Goal: Transaction & Acquisition: Obtain resource

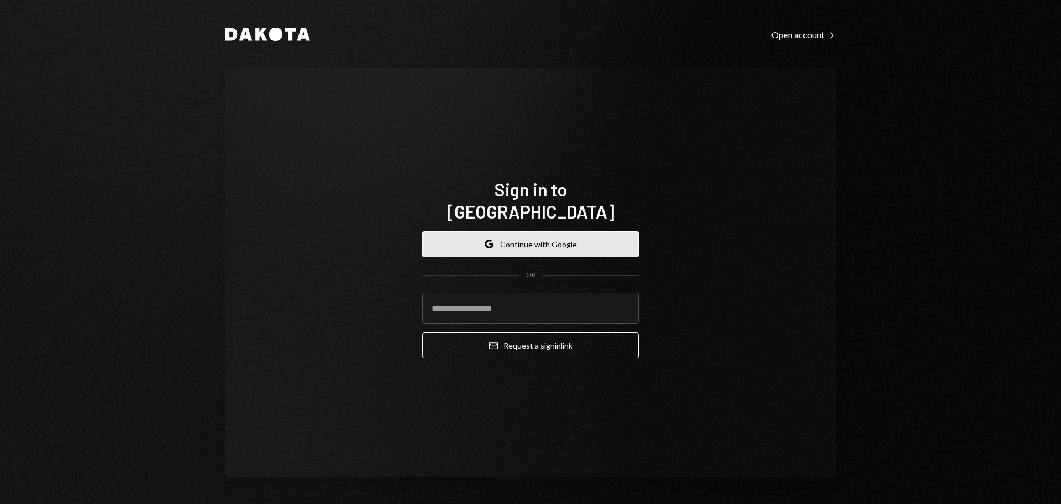
click at [525, 231] on button "Google Continue with Google" at bounding box center [530, 244] width 217 height 26
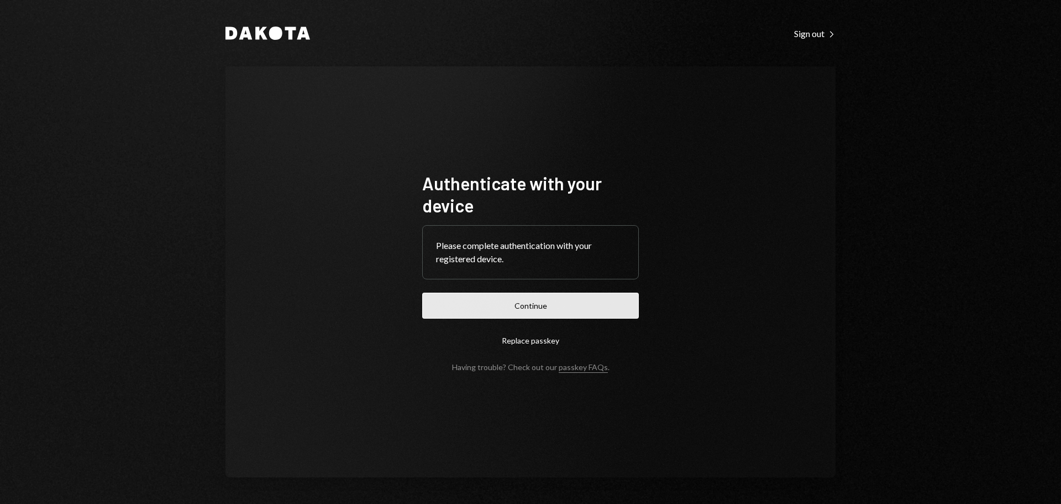
click at [543, 299] on button "Continue" at bounding box center [530, 305] width 217 height 26
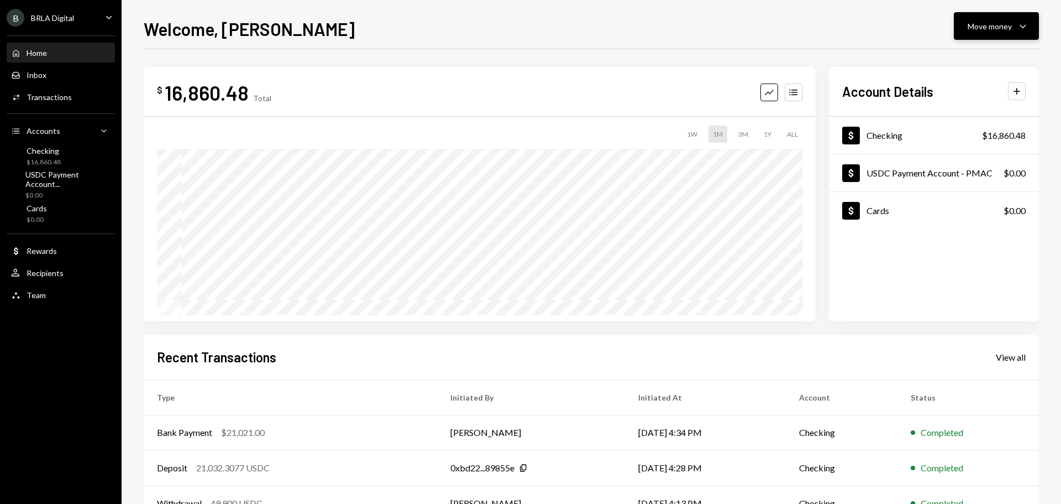
click at [998, 29] on div "Move money" at bounding box center [990, 26] width 44 height 12
click at [961, 107] on div "Deposit" at bounding box center [988, 109] width 81 height 12
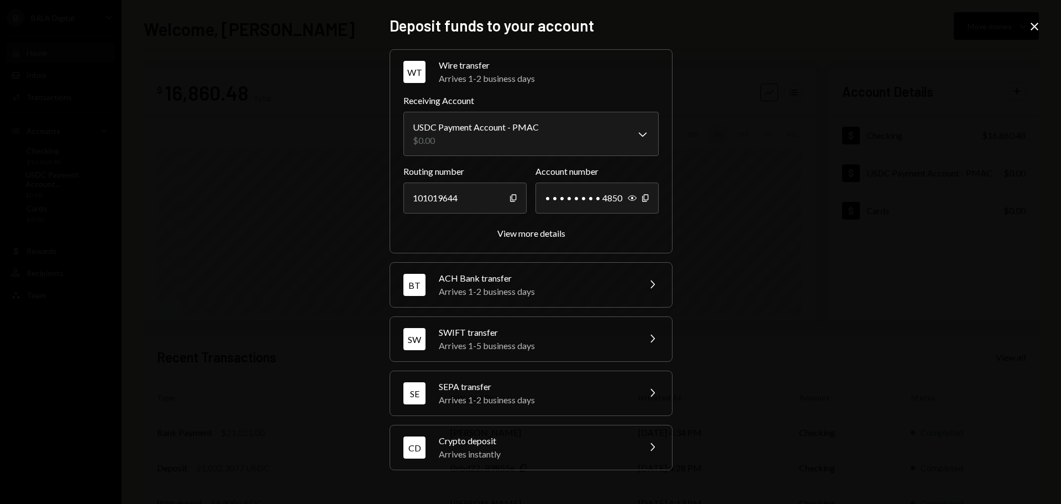
click at [505, 442] on div "Crypto deposit" at bounding box center [535, 440] width 193 height 13
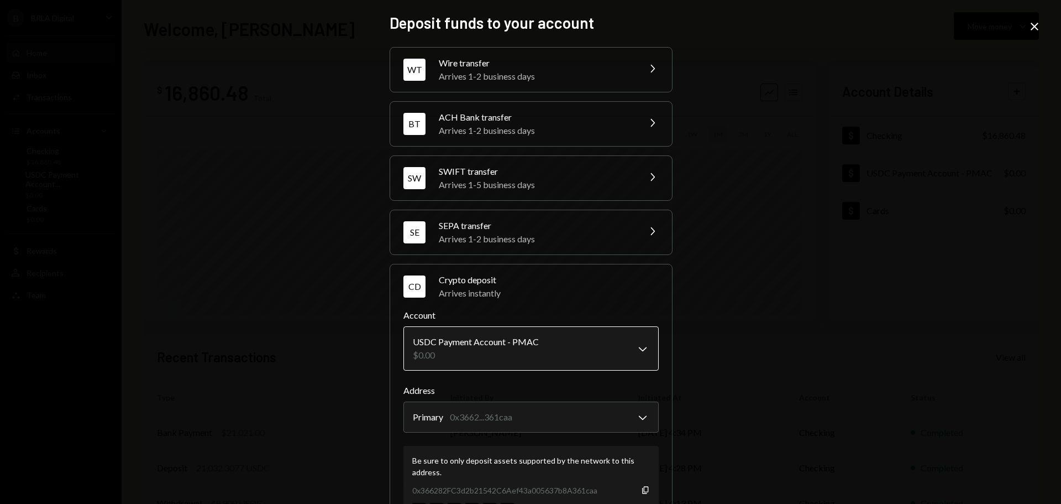
scroll to position [53, 0]
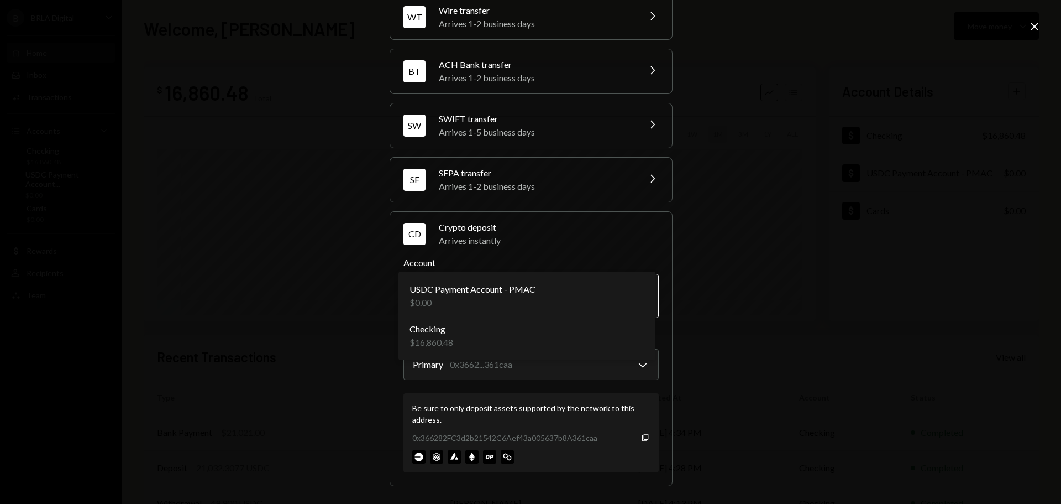
click at [536, 290] on body "B BRLA Digital Caret Down Home Home Inbox Inbox Activities Transactions Account…" at bounding box center [530, 252] width 1061 height 504
click at [532, 293] on body "B BRLA Digital Caret Down Home Home Inbox Inbox Activities Transactions Account…" at bounding box center [530, 252] width 1061 height 504
select select "**********"
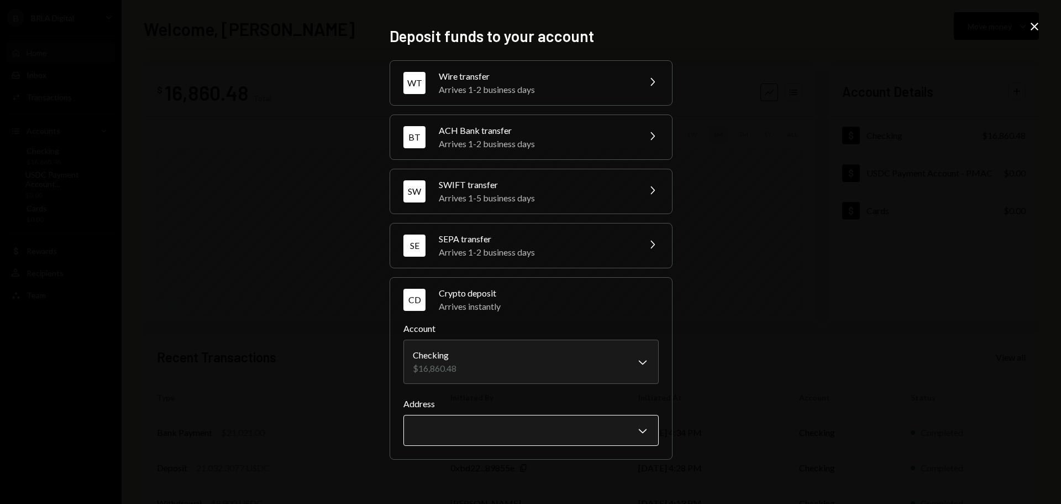
click at [474, 426] on body "B BRLA Digital Caret Down Home Home Inbox Inbox Activities Transactions Account…" at bounding box center [530, 252] width 1061 height 504
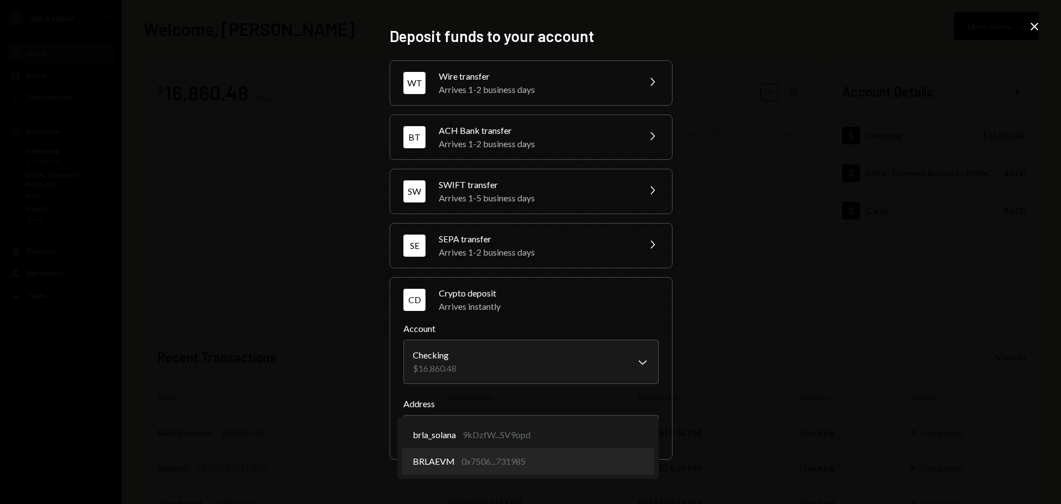
select select "**********"
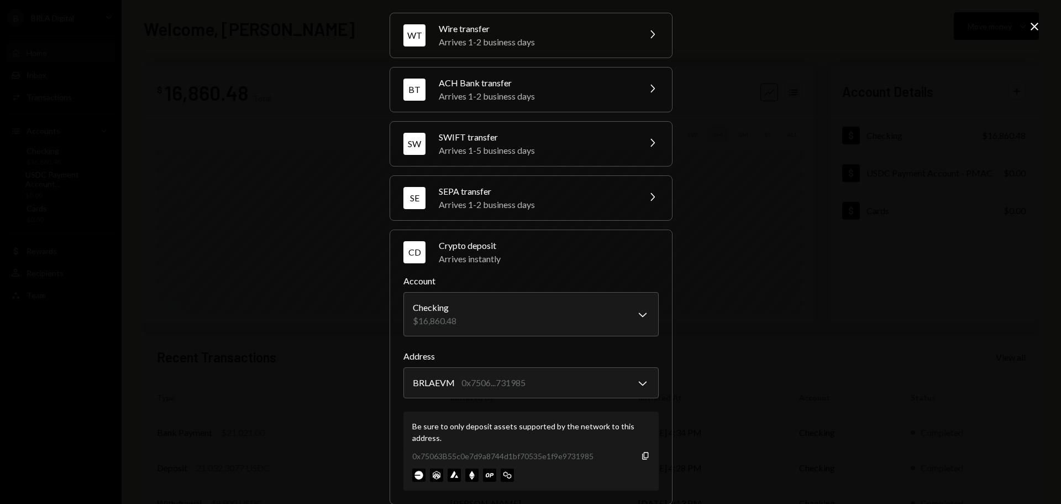
scroll to position [53, 0]
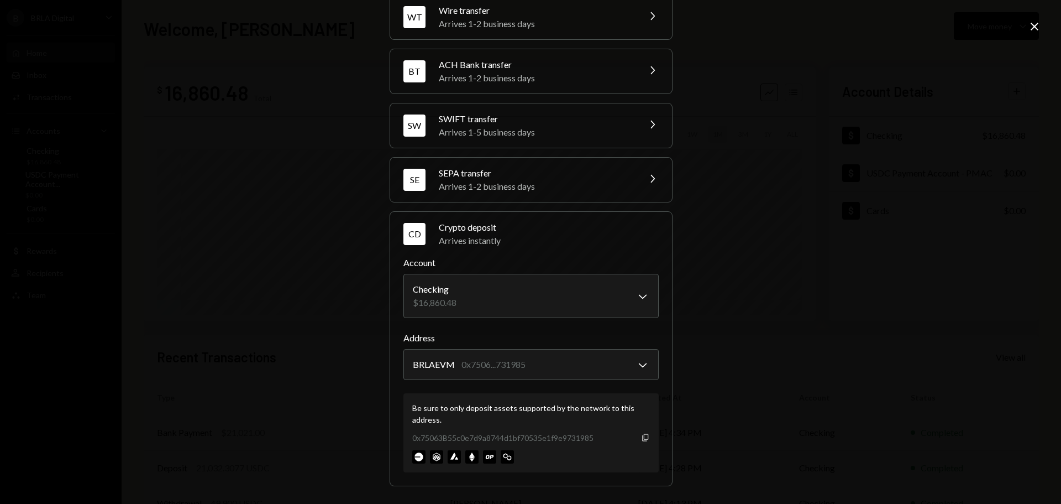
click at [641, 437] on icon "Copy" at bounding box center [645, 437] width 9 height 9
click at [642, 442] on div "0x75063B55c0e7d9a8744d1bf70535e1f9e9731985 Copy" at bounding box center [531, 438] width 238 height 12
click at [642, 438] on icon "Copy" at bounding box center [645, 437] width 9 height 9
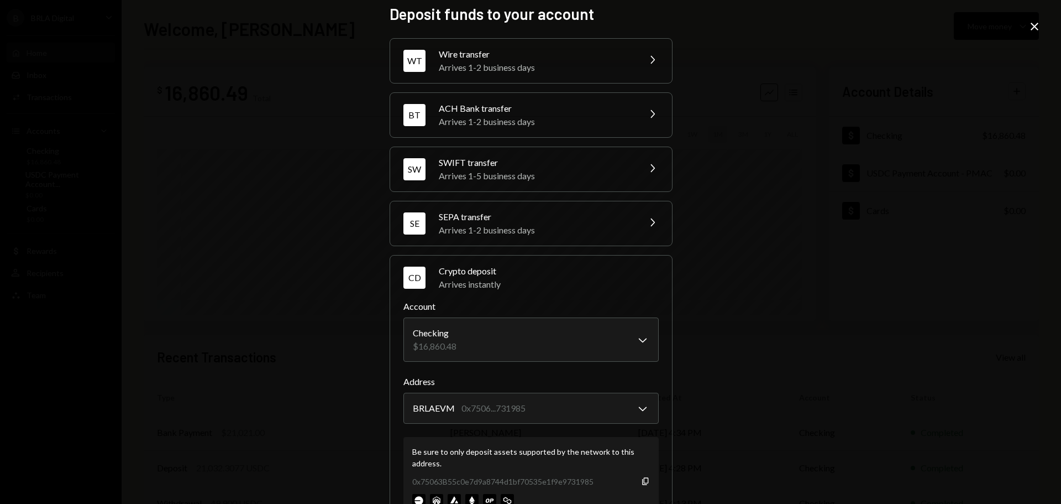
scroll to position [0, 0]
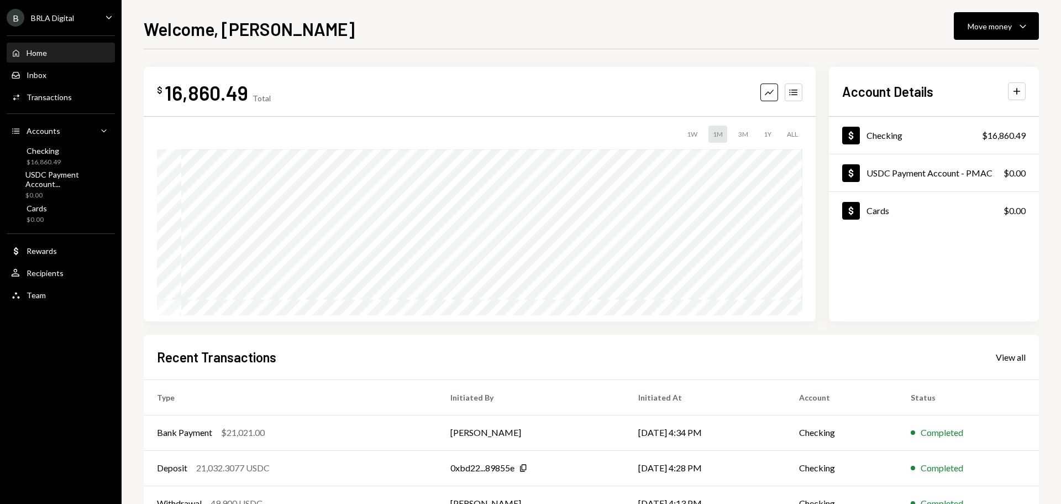
click at [39, 52] on div "Home" at bounding box center [37, 52] width 20 height 9
click at [47, 155] on div "Checking $16,860.49" at bounding box center [44, 156] width 34 height 21
